Goal: Information Seeking & Learning: Learn about a topic

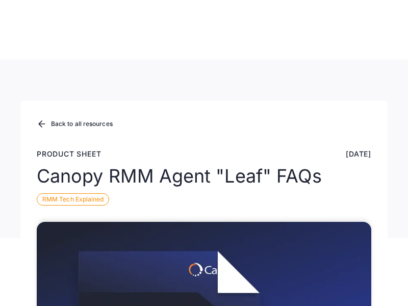
scroll to position [657, 0]
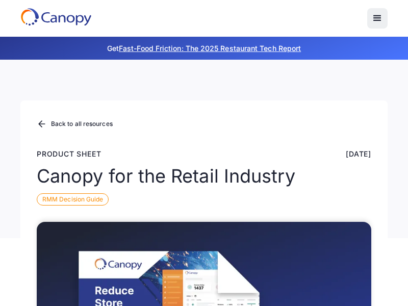
scroll to position [480, 0]
